Goal: Communication & Community: Answer question/provide support

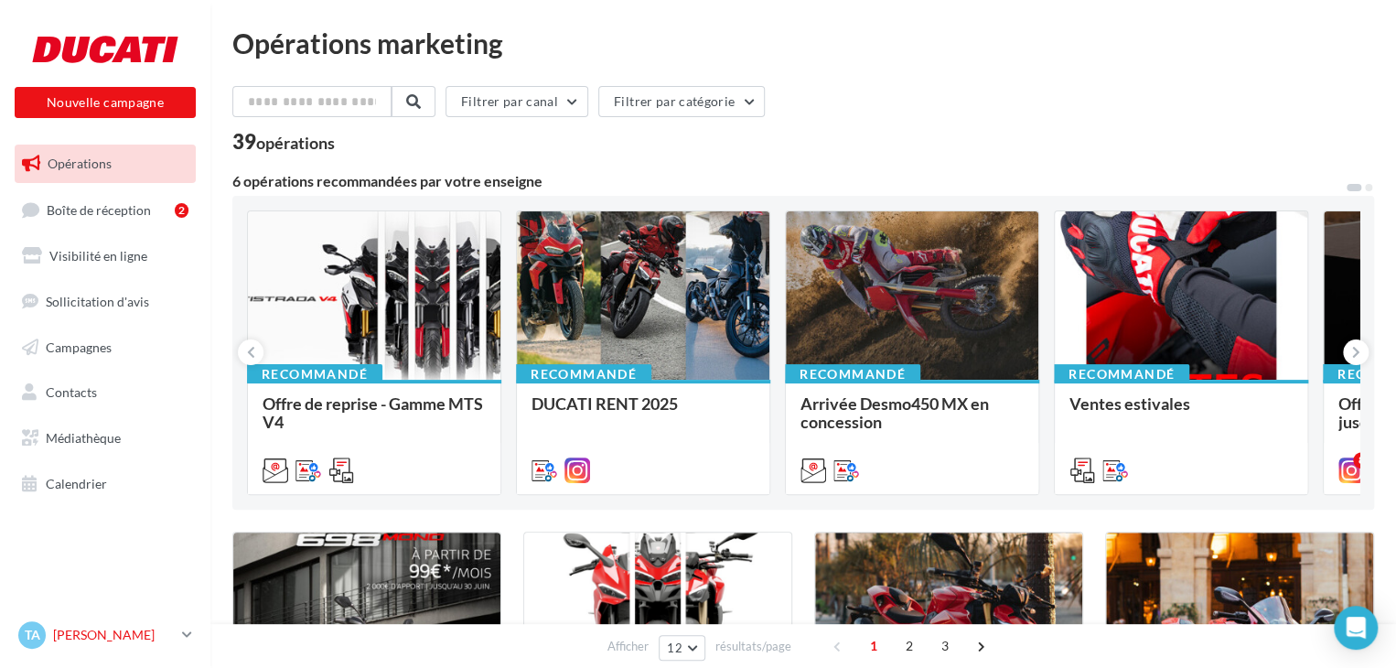
click at [130, 653] on div "TA [PERSON_NAME] [EMAIL_ADDRESS][DOMAIN_NAME]" at bounding box center [105, 643] width 210 height 50
click at [75, 221] on link "Boîte de réception 2" at bounding box center [105, 209] width 188 height 39
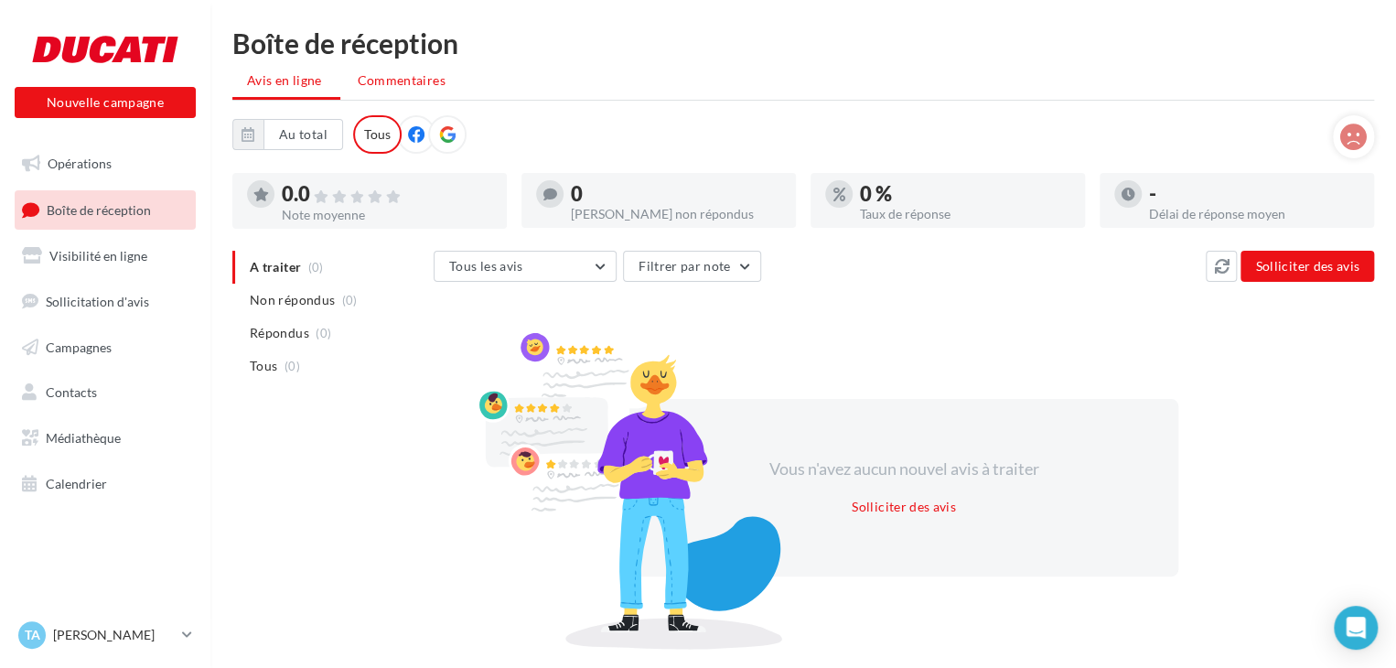
click at [379, 78] on span "Commentaires" at bounding box center [402, 80] width 88 height 16
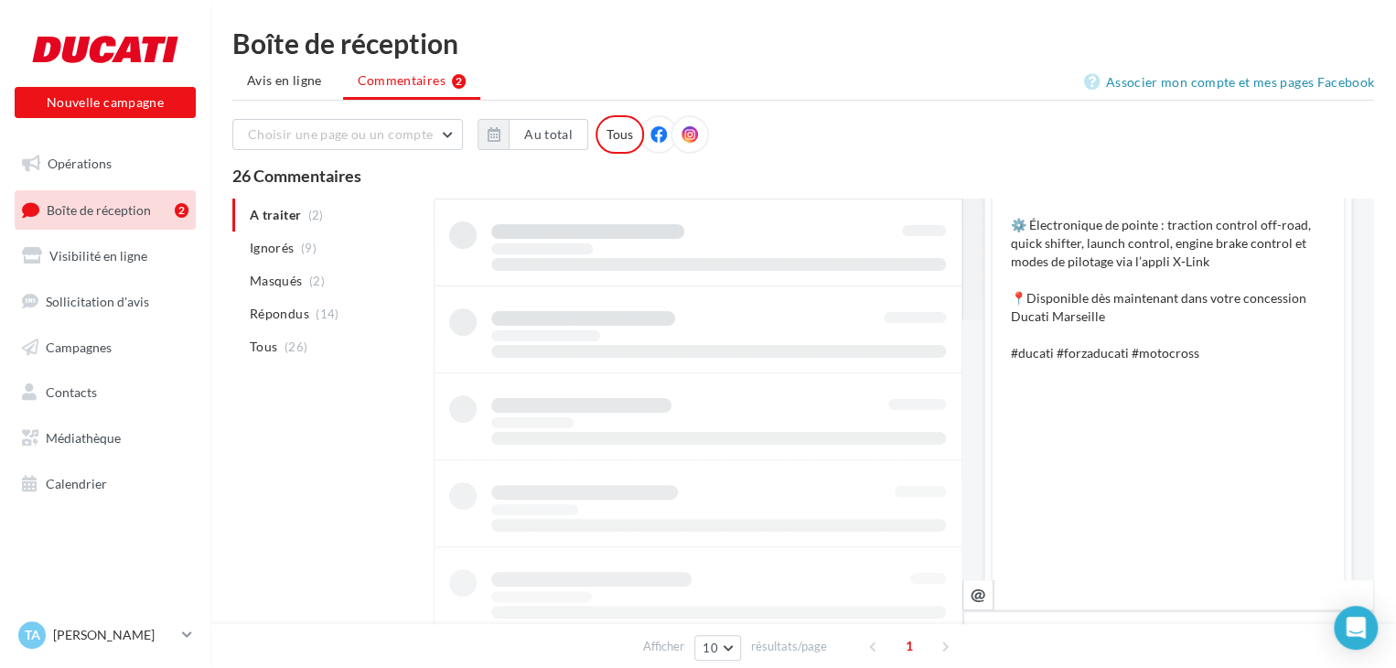
scroll to position [830, 0]
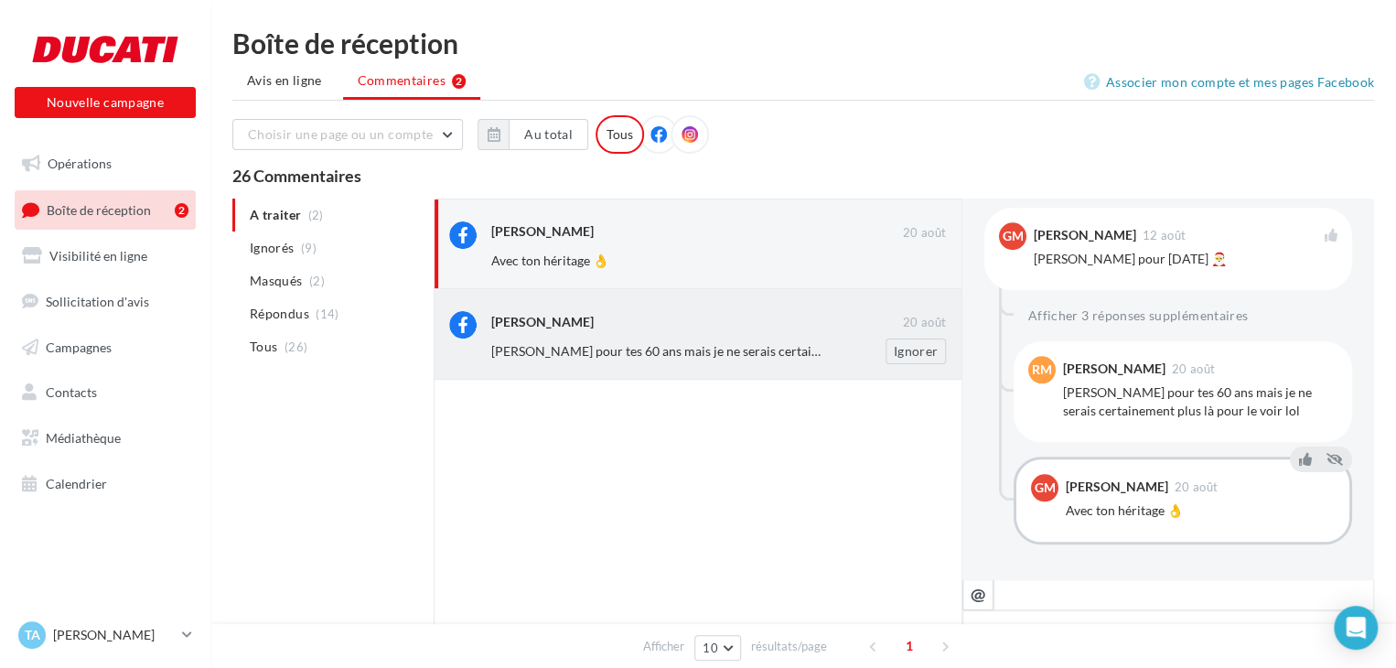
click at [729, 340] on div "[PERSON_NAME] pour tes 60 ans mais je ne serais certainement plus là pour le vo…" at bounding box center [725, 352] width 469 height 26
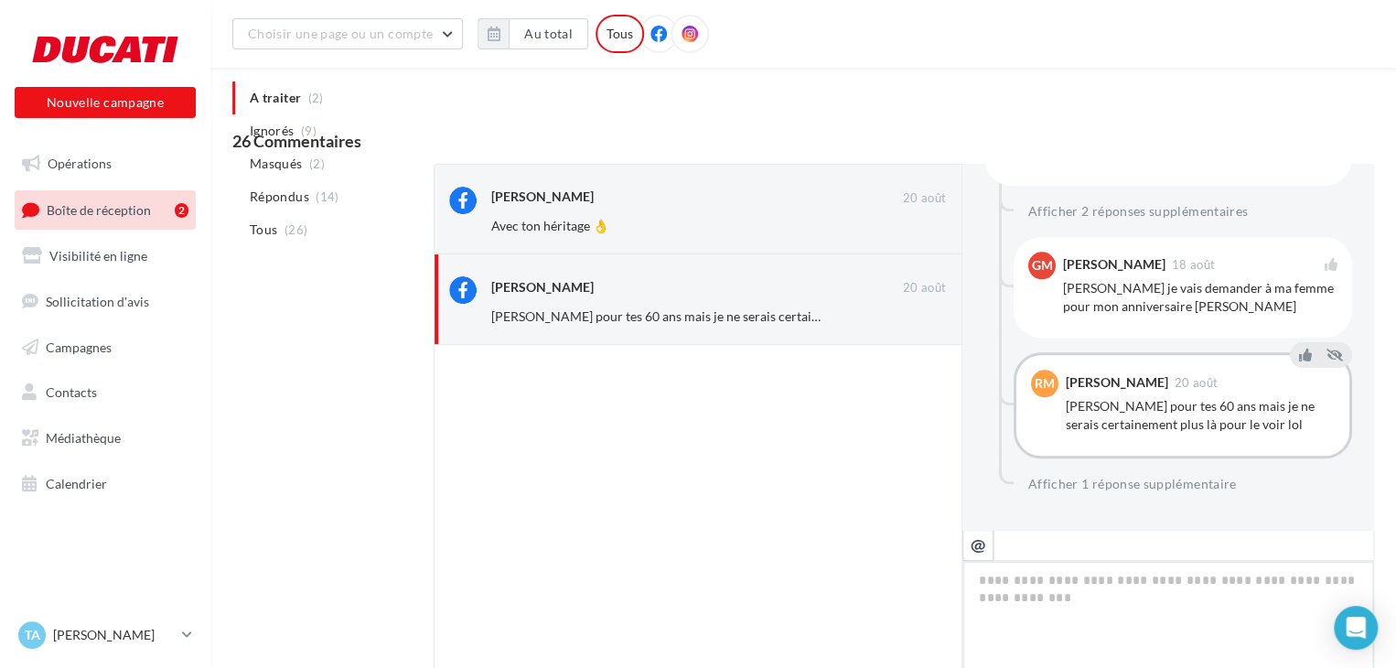
scroll to position [885, 0]
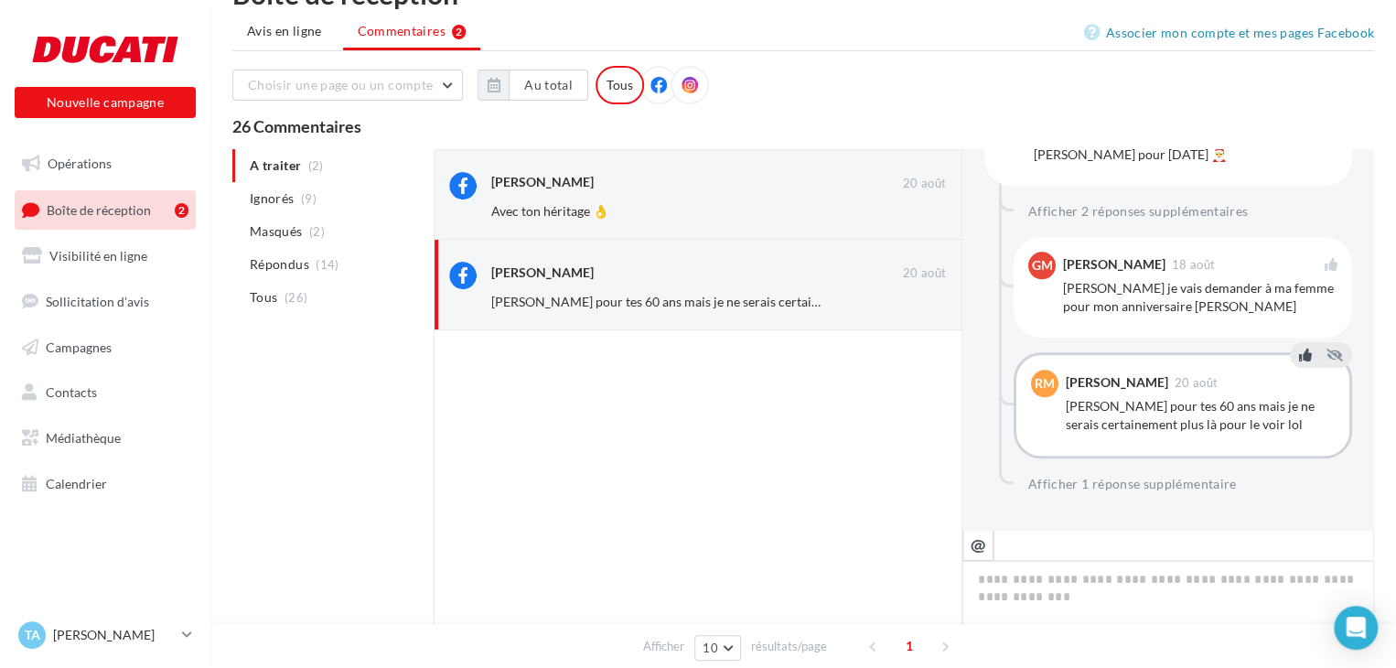
click at [1299, 354] on icon at bounding box center [1305, 355] width 13 height 13
click at [714, 206] on div "Avec ton héritage 👌" at bounding box center [659, 211] width 336 height 18
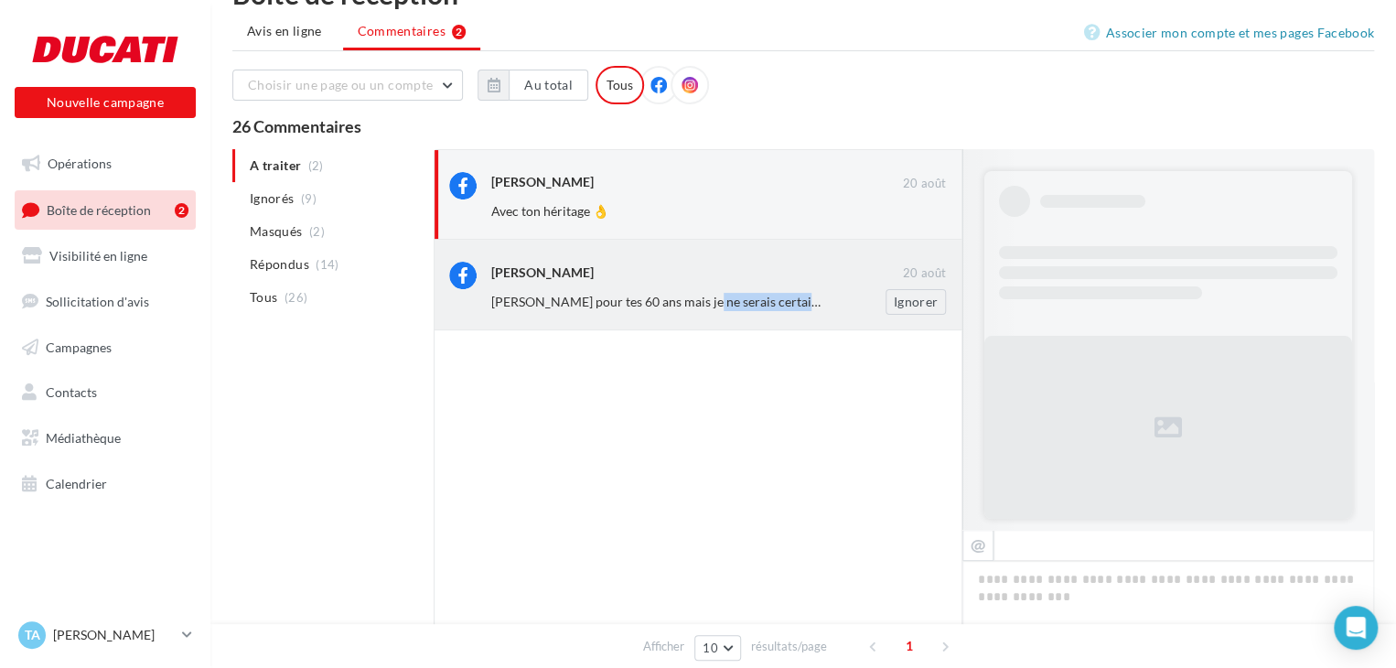
drag, startPoint x: 707, startPoint y: 307, endPoint x: 822, endPoint y: 298, distance: 114.7
click at [710, 305] on div "[PERSON_NAME] [DATE] [PERSON_NAME] pour tes 60 ans mais je ne serais certaineme…" at bounding box center [698, 285] width 529 height 90
click at [782, 294] on span "[PERSON_NAME] pour tes 60 ans mais je ne serais certainement plus là pour le vo…" at bounding box center [735, 302] width 489 height 16
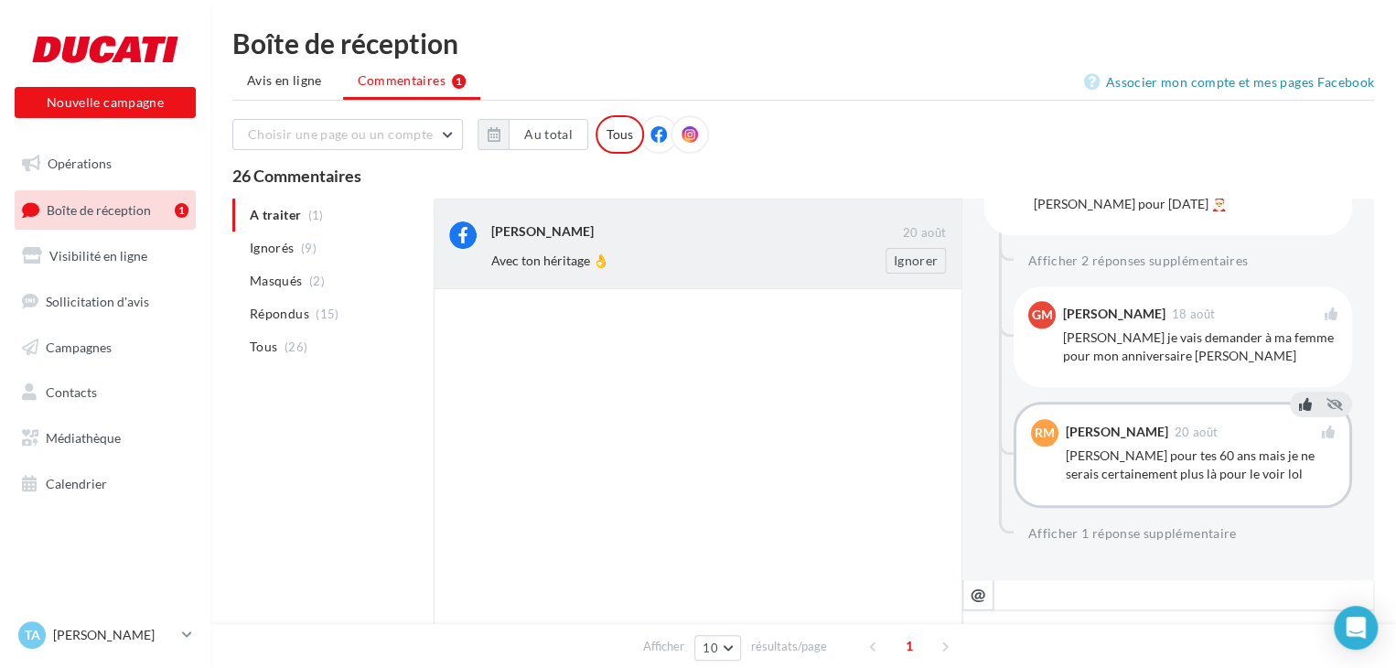
click at [814, 256] on div "Avec ton héritage 👌" at bounding box center [659, 261] width 336 height 18
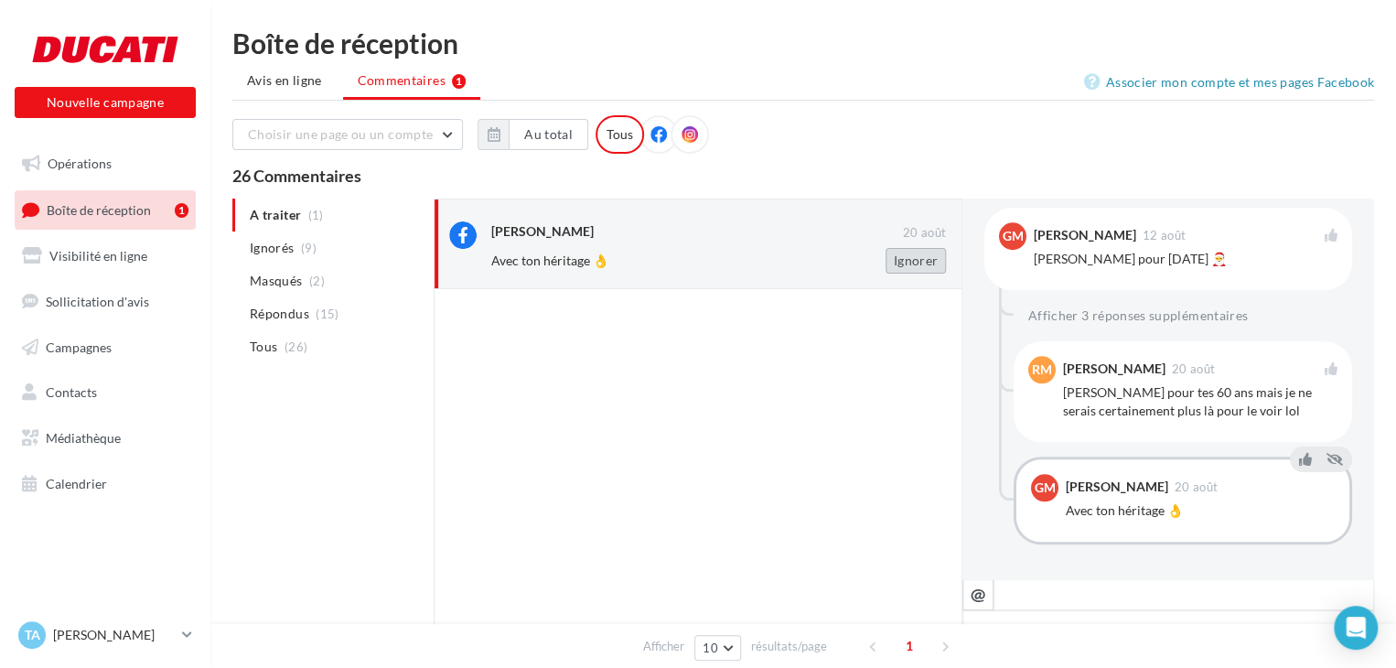
click at [906, 264] on button "Ignorer" at bounding box center [916, 261] width 60 height 26
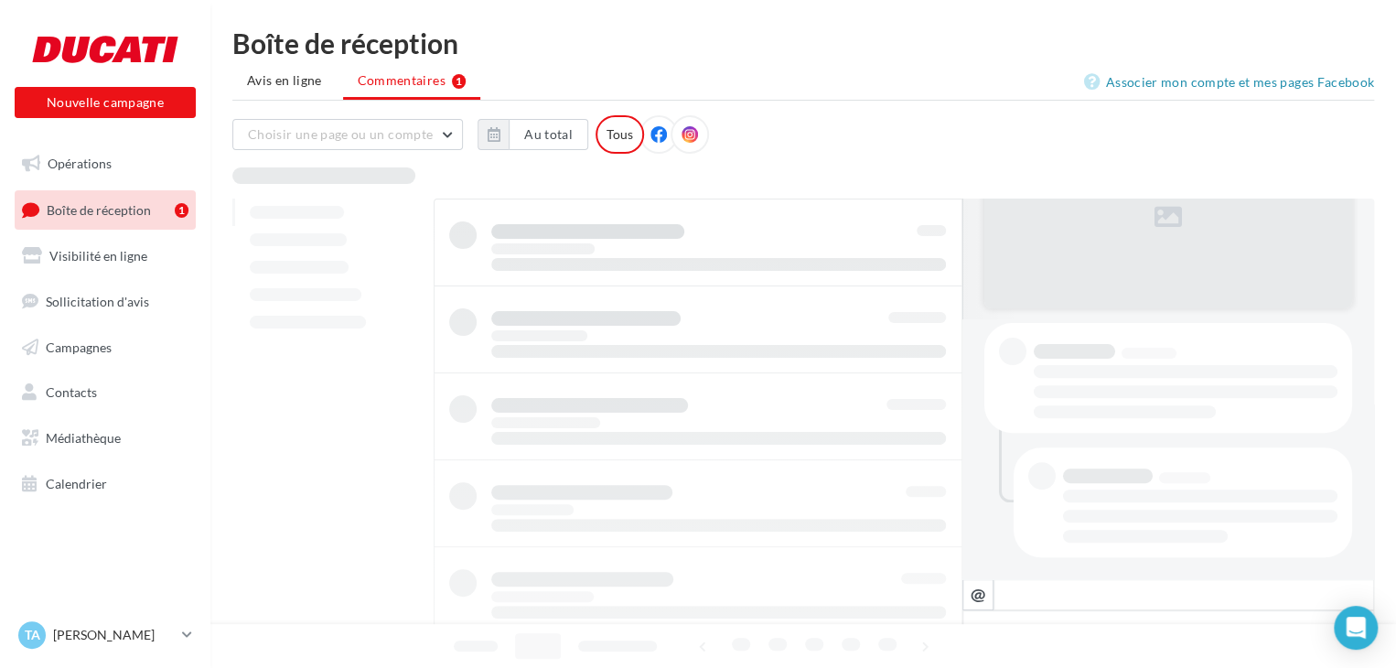
click at [81, 624] on div "TA [PERSON_NAME] [EMAIL_ADDRESS][DOMAIN_NAME]" at bounding box center [96, 634] width 156 height 27
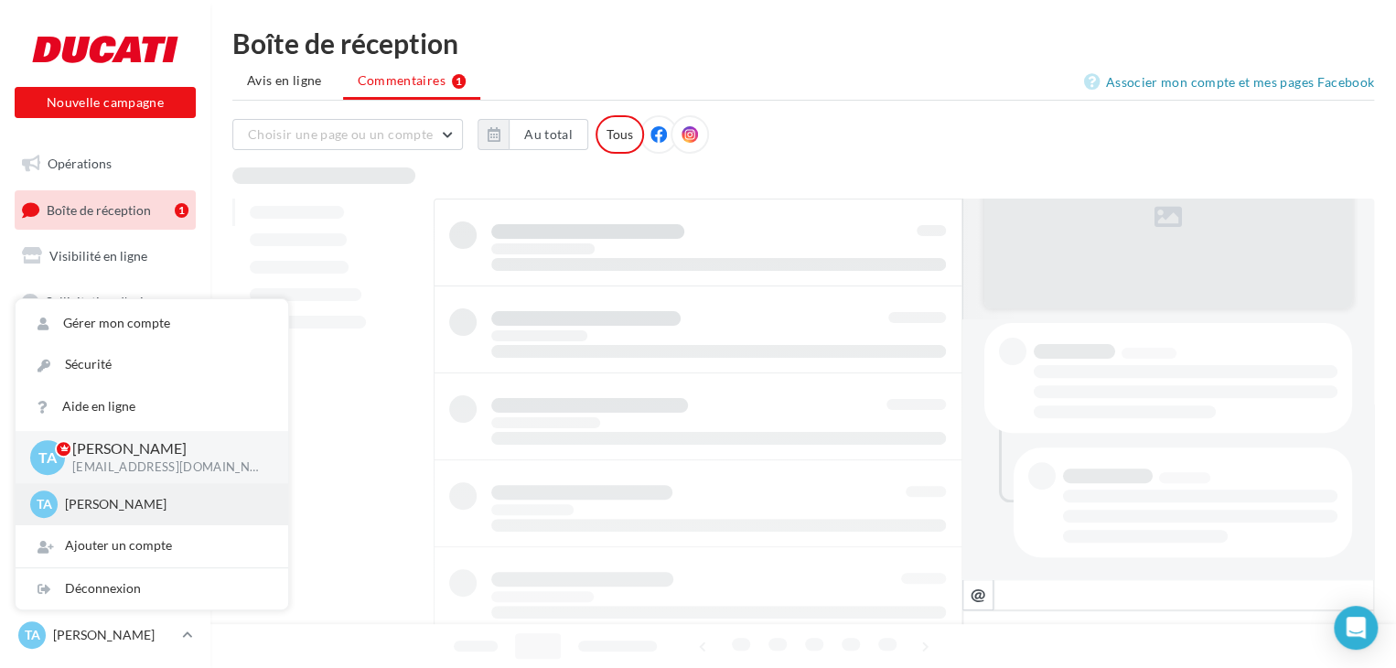
click at [109, 495] on p "[PERSON_NAME]" at bounding box center [165, 504] width 201 height 18
